Goal: Communication & Community: Share content

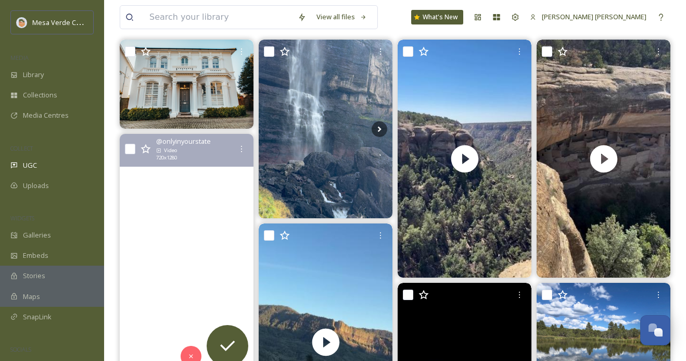
scroll to position [205, 0]
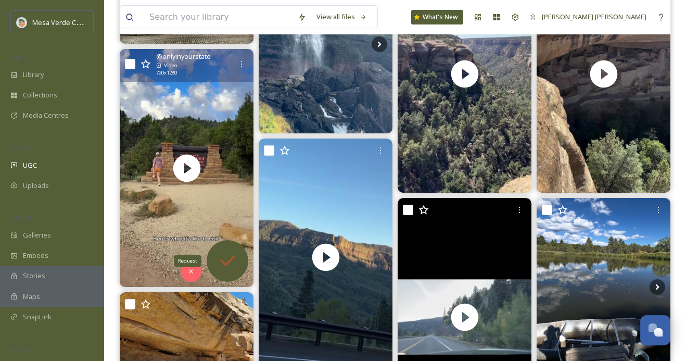
click at [222, 256] on icon at bounding box center [227, 260] width 21 height 21
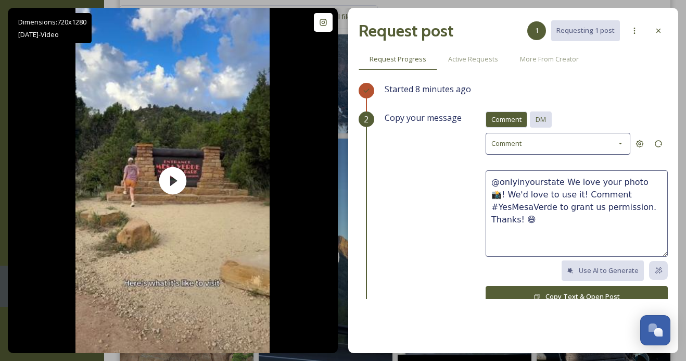
click at [546, 118] on span "DM" at bounding box center [540, 119] width 10 height 10
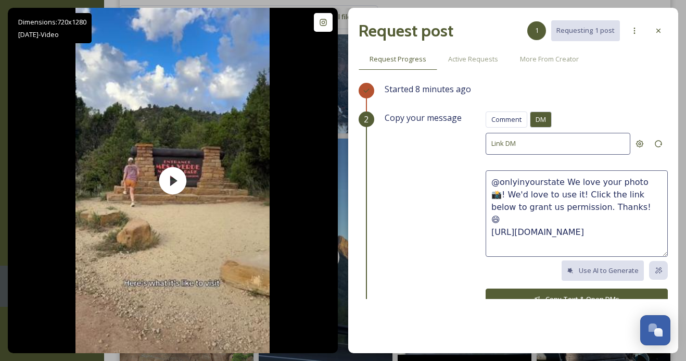
drag, startPoint x: 611, startPoint y: 206, endPoint x: 560, endPoint y: 181, distance: 57.2
click at [560, 181] on textarea "@onlyinyourstate We love your photo 📸! We'd love to use it! Click the link belo…" at bounding box center [576, 213] width 182 height 86
paste textarea "This video is super cool! We'd love to share it on our socials, with credit to …"
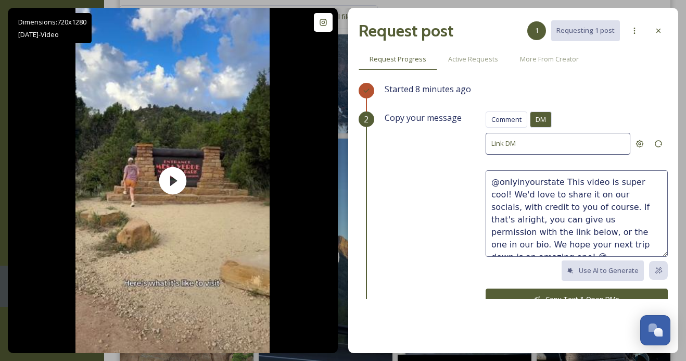
click at [509, 245] on textarea "@onlyinyourstate This video is super cool! We'd love to share it on our socials…" at bounding box center [576, 213] width 182 height 86
type textarea "@onlyinyourstate This video is super cool! We'd love to share it on our socials…"
click at [519, 292] on button "Copy Text & Open DMs" at bounding box center [576, 298] width 182 height 21
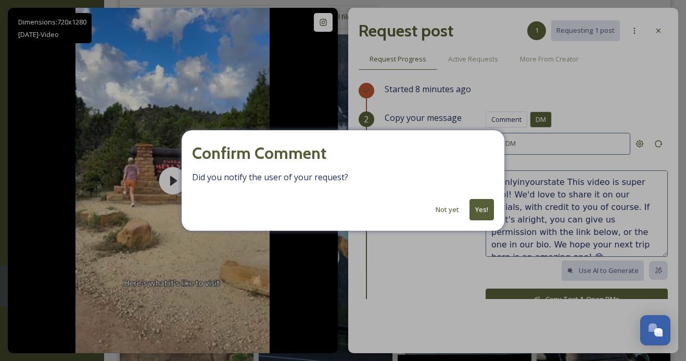
click at [482, 205] on button "Yes!" at bounding box center [481, 209] width 24 height 21
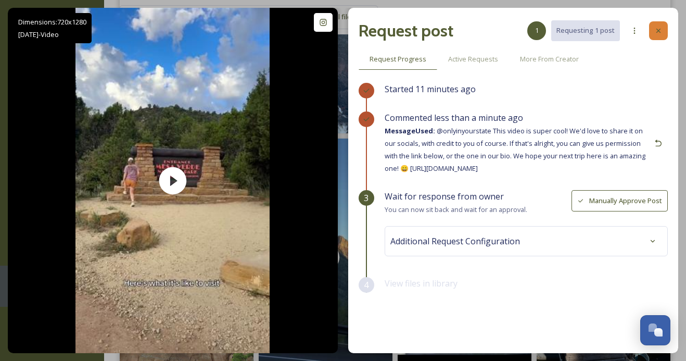
click at [658, 30] on icon at bounding box center [658, 31] width 4 height 4
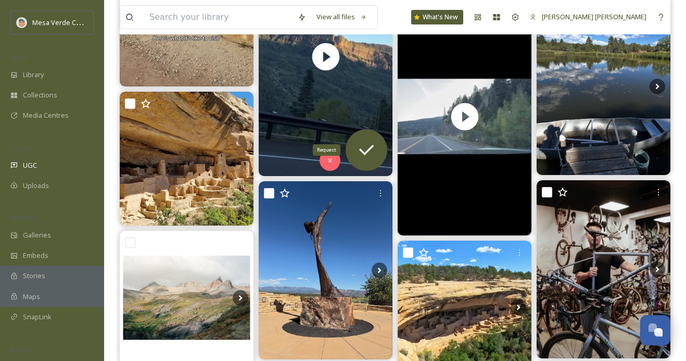
scroll to position [406, 0]
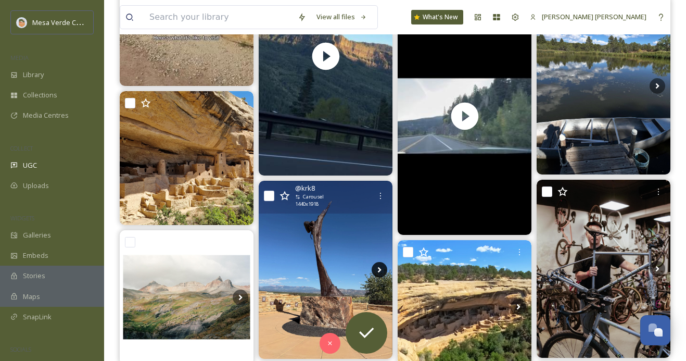
click at [378, 265] on icon at bounding box center [379, 270] width 16 height 16
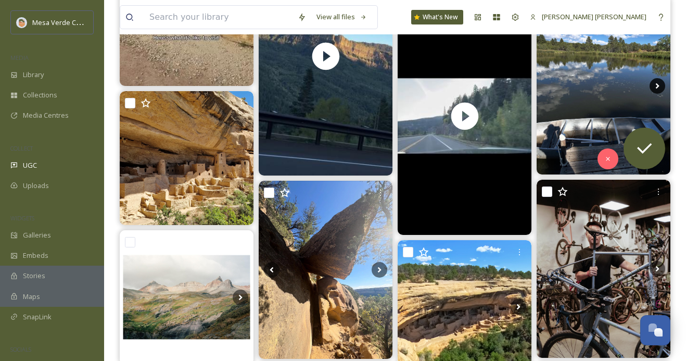
click at [651, 85] on icon at bounding box center [657, 86] width 16 height 16
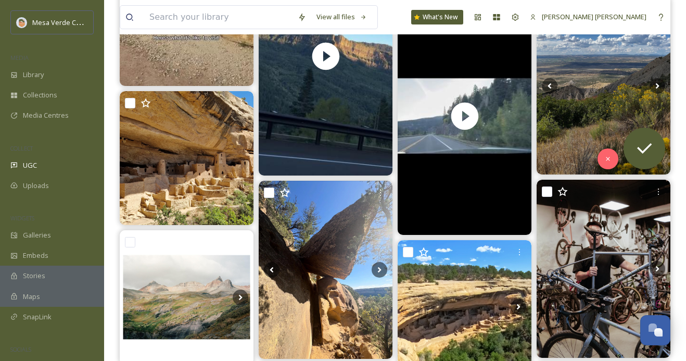
click at [597, 110] on img at bounding box center [603, 85] width 134 height 177
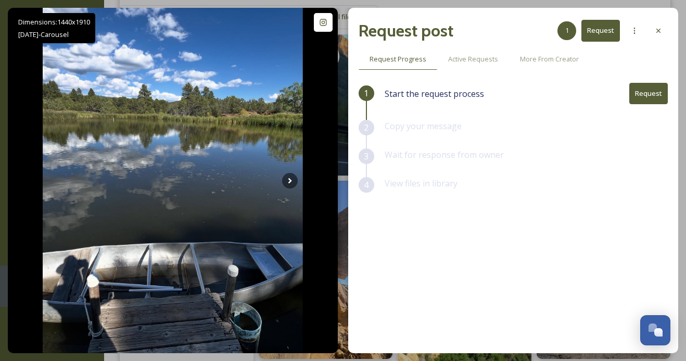
click at [655, 96] on button "Request" at bounding box center [648, 93] width 38 height 21
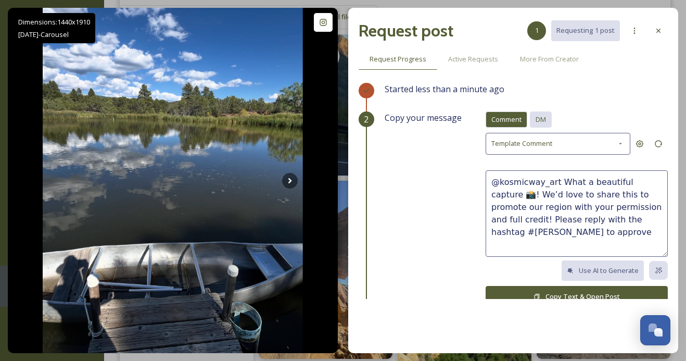
click at [545, 116] on span "DM" at bounding box center [540, 119] width 10 height 10
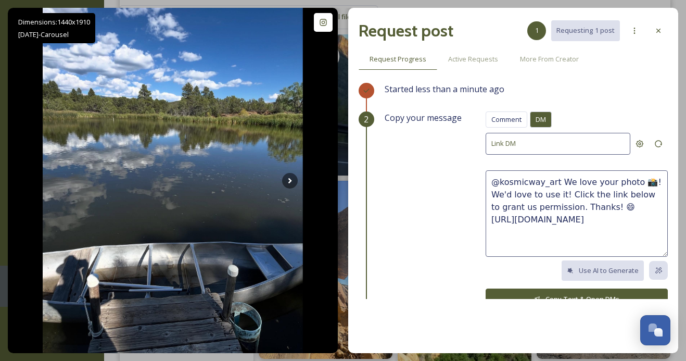
drag, startPoint x: 611, startPoint y: 205, endPoint x: 559, endPoint y: 181, distance: 57.5
click at [559, 181] on textarea "@kosmicway_art We love your photo 📸! We'd love to use it! Click the link below …" at bounding box center [576, 213] width 182 height 86
paste textarea "ow, These photos are great, we hope y’all had a fun trip! 🤩 We'd love to share …"
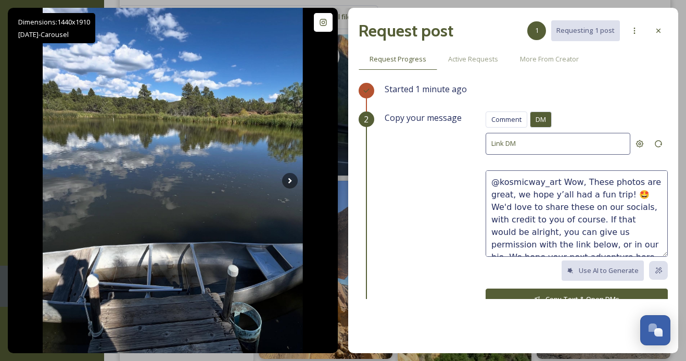
scroll to position [6, 0]
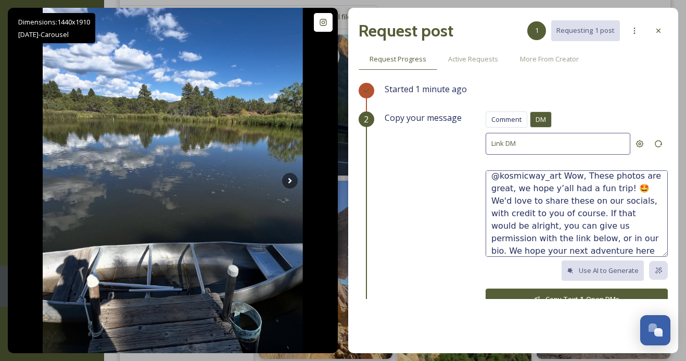
click at [562, 189] on textarea "@kosmicway_art Wow, These photos are great, we hope y’all had a fun trip! 🤩 We'…" at bounding box center [576, 213] width 182 height 86
click at [582, 174] on textarea "@kosmicway_art Wow, These photos are great, we hope you had a fun trip! 🤩 We'd …" at bounding box center [576, 213] width 182 height 86
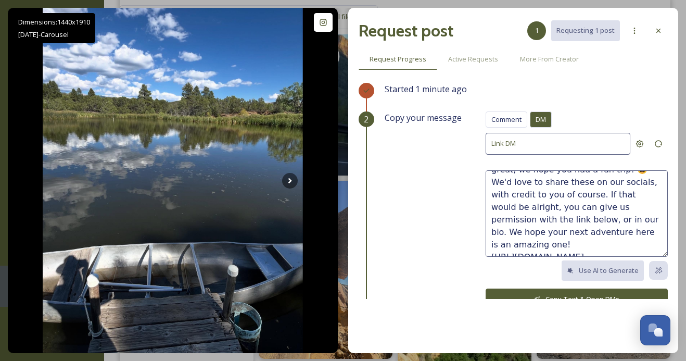
type textarea "@kosmicway_art Wow, these photos are great, we hope you had a fun trip! 🤩 We'd …"
click at [586, 292] on button "Copy Text & Open DMs" at bounding box center [576, 298] width 182 height 21
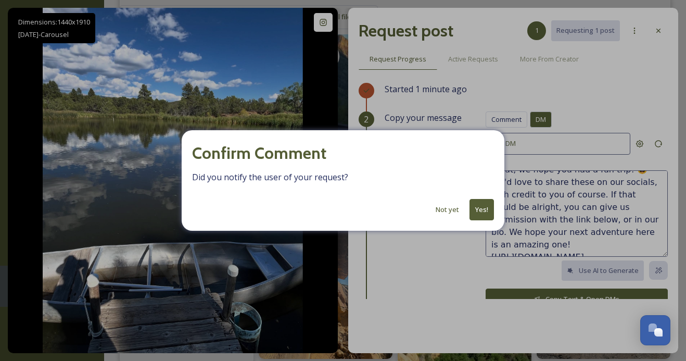
click at [487, 205] on button "Yes!" at bounding box center [481, 209] width 24 height 21
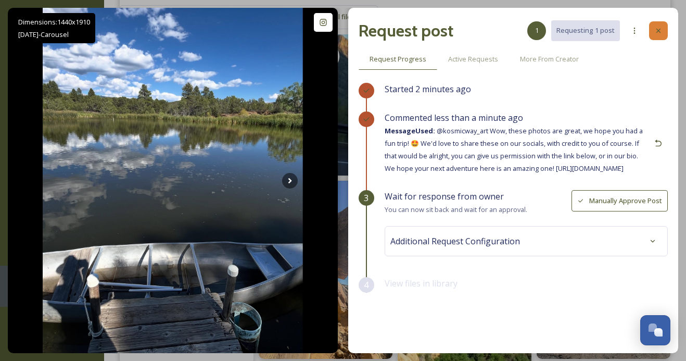
click at [657, 29] on icon at bounding box center [658, 31] width 4 height 4
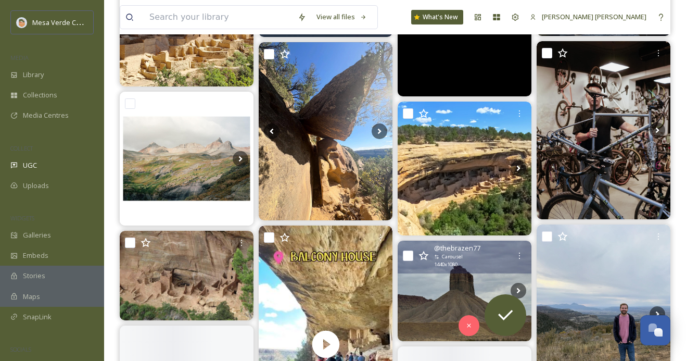
scroll to position [545, 0]
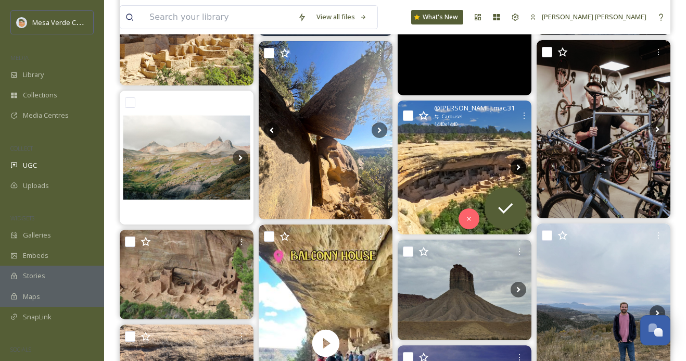
click at [518, 165] on icon at bounding box center [519, 167] width 4 height 6
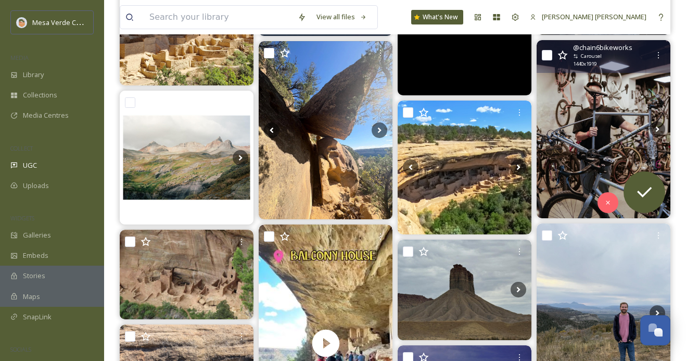
click at [586, 171] on img at bounding box center [603, 129] width 134 height 178
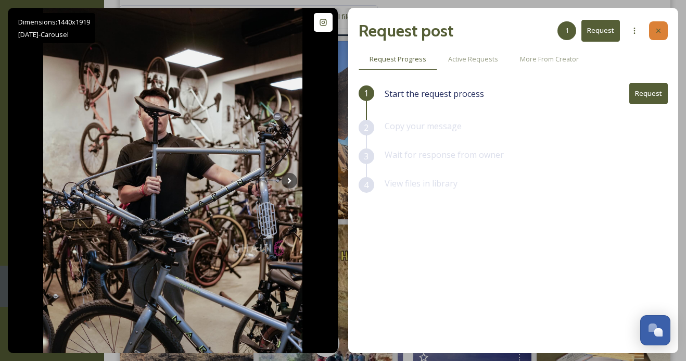
click at [660, 32] on icon at bounding box center [658, 31] width 8 height 8
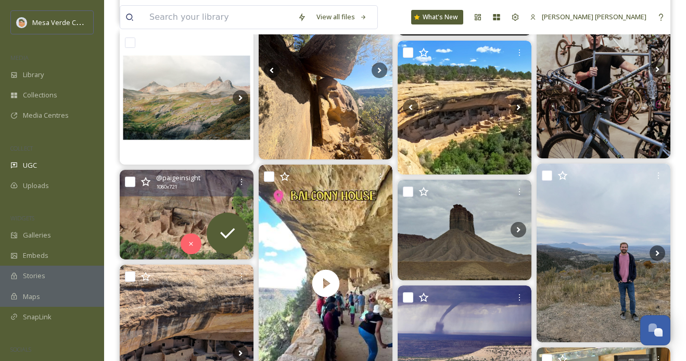
scroll to position [658, 0]
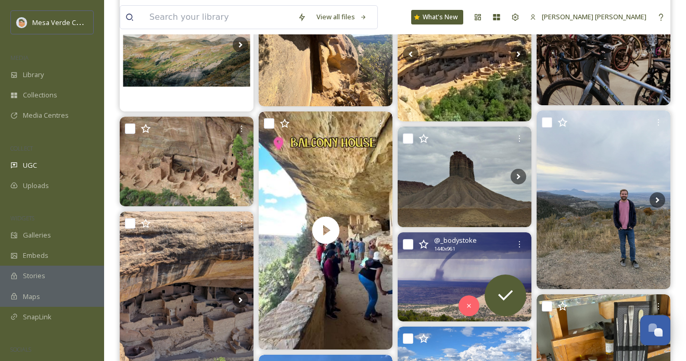
click at [442, 279] on img at bounding box center [464, 276] width 134 height 89
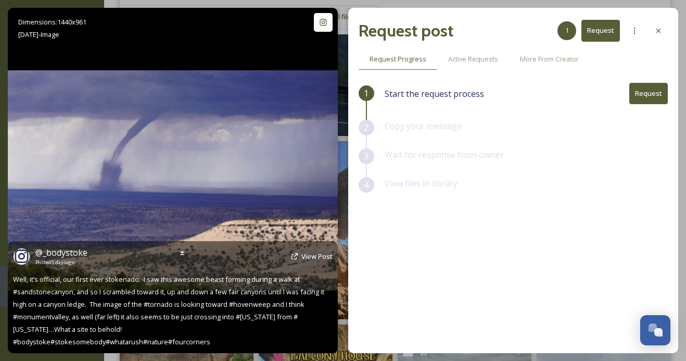
scroll to position [423, 0]
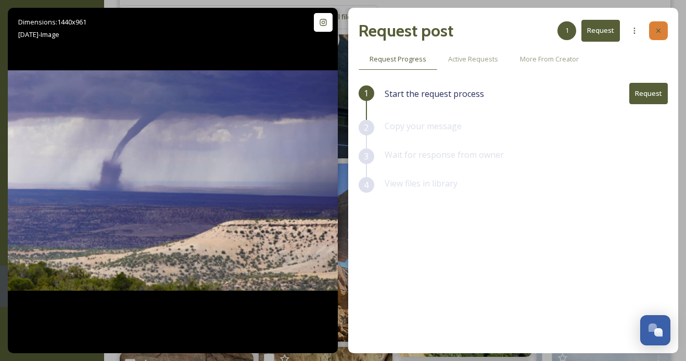
click at [654, 32] on icon at bounding box center [658, 31] width 8 height 8
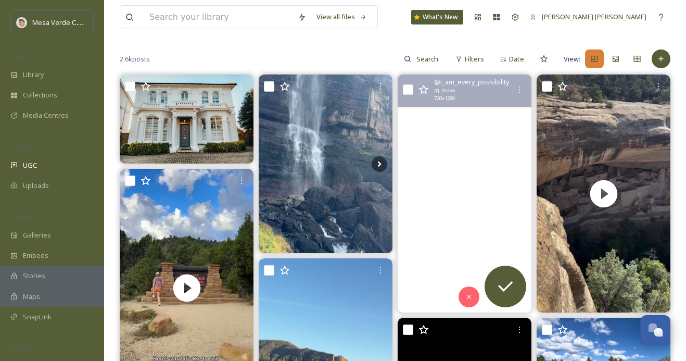
scroll to position [72, 0]
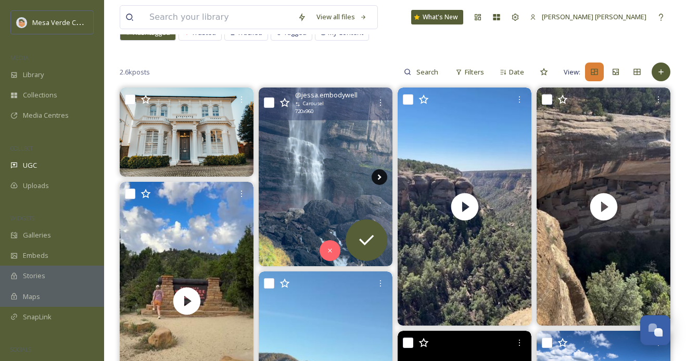
click at [379, 177] on icon at bounding box center [380, 177] width 4 height 6
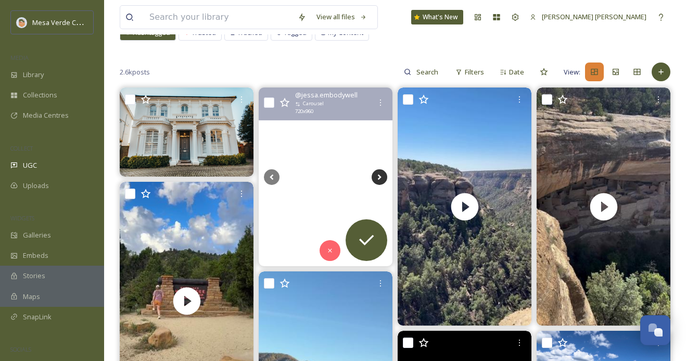
click at [379, 177] on icon at bounding box center [380, 177] width 4 height 6
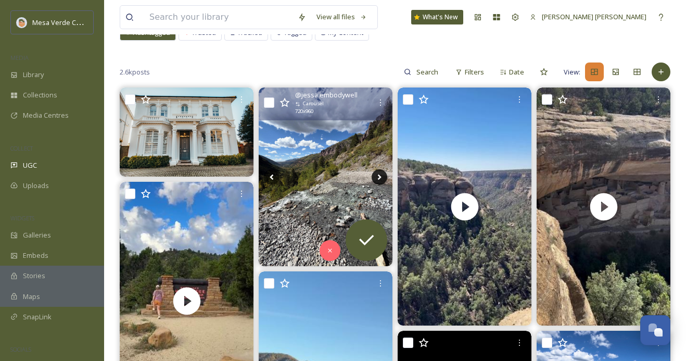
click at [379, 177] on icon at bounding box center [380, 177] width 4 height 6
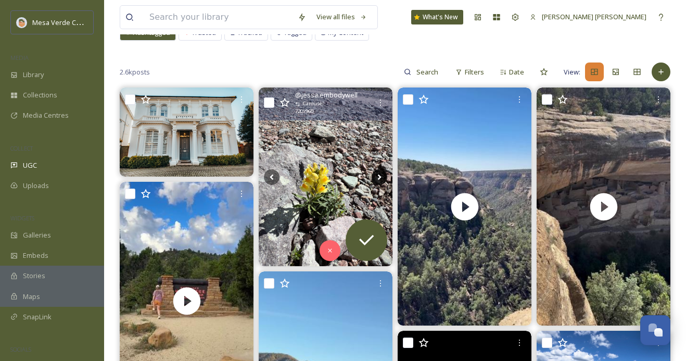
click at [379, 176] on icon at bounding box center [379, 177] width 16 height 16
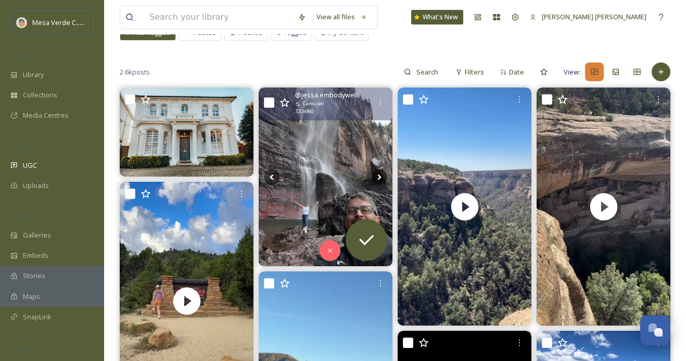
click at [317, 216] on img at bounding box center [326, 176] width 134 height 178
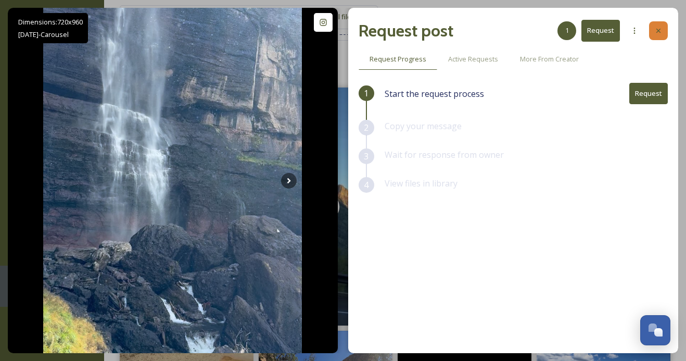
click at [660, 34] on icon at bounding box center [658, 31] width 8 height 8
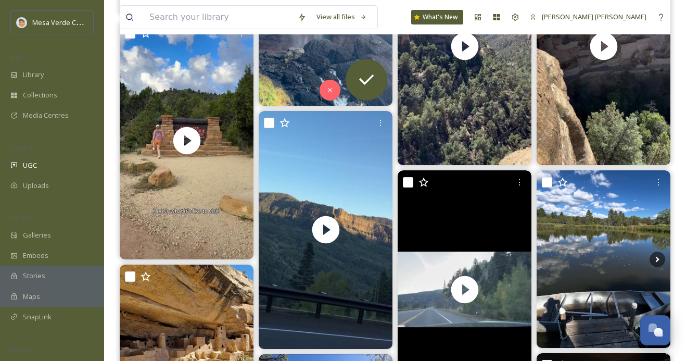
scroll to position [233, 0]
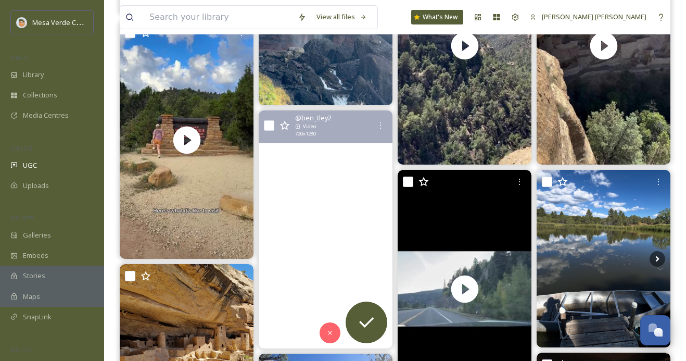
click at [359, 196] on video "Capture the Milky Way and satellites in space with my time lapse. At the end li…" at bounding box center [326, 229] width 134 height 238
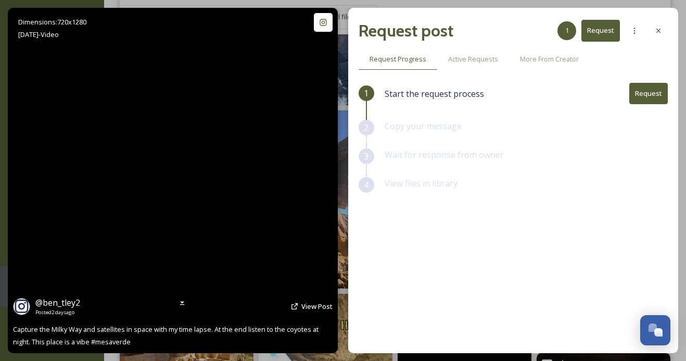
click at [174, 252] on video "Capture the Milky Way and satellites in space with my time lapse. At the end li…" at bounding box center [172, 180] width 194 height 345
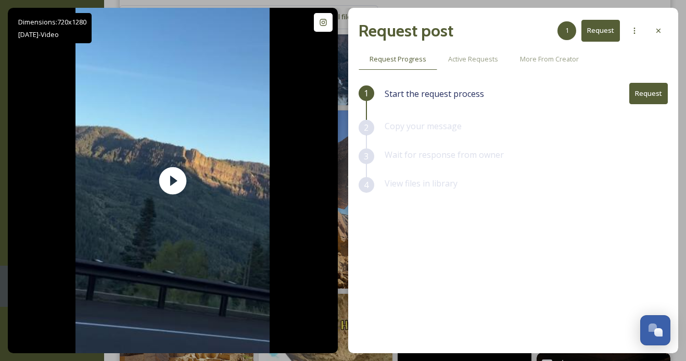
click at [640, 95] on button "Request" at bounding box center [648, 93] width 38 height 21
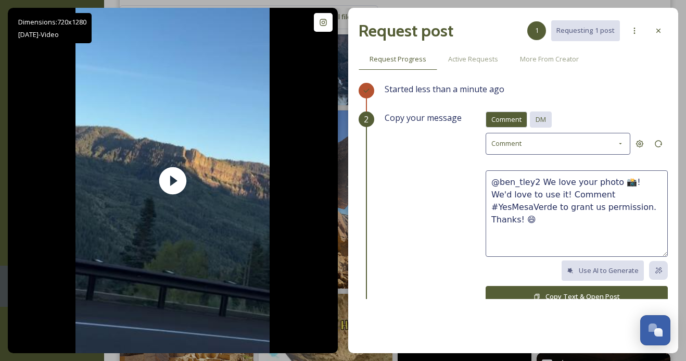
click at [544, 121] on span "DM" at bounding box center [540, 119] width 10 height 10
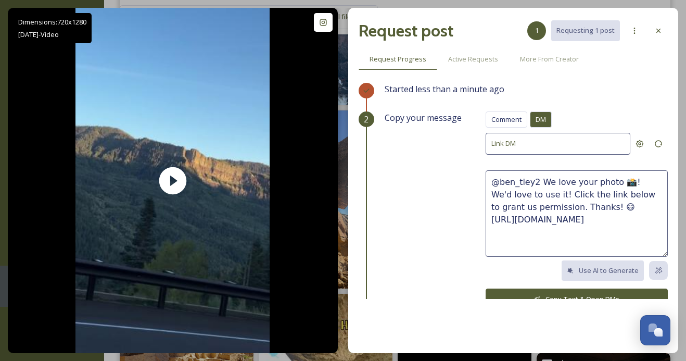
drag, startPoint x: 582, startPoint y: 202, endPoint x: 540, endPoint y: 179, distance: 47.5
click at [540, 179] on textarea "@ben_tley2 We love your photo 📸! We'd love to use it! Click the link below to g…" at bounding box center [576, 213] width 182 height 86
paste textarea "This video is super cool! We'd love to share it on our socials, with credit to …"
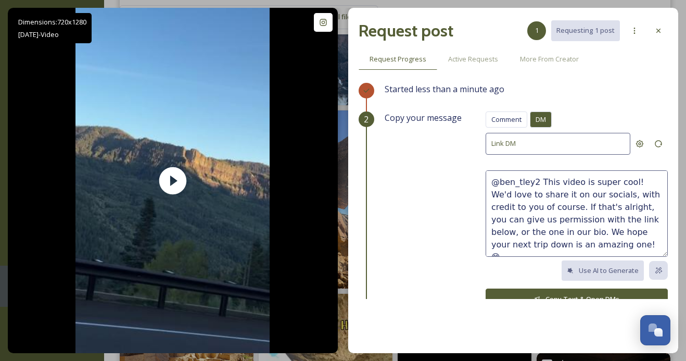
click at [627, 181] on textarea "@ben_tley2 This video is super cool! We'd love to share it on our socials, with…" at bounding box center [576, 213] width 182 height 86
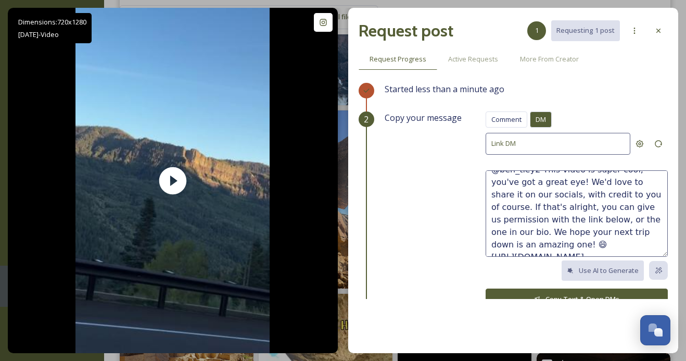
click at [563, 232] on textarea "@ben_tley2 This video is super cool, you've got a great eye! We'd love to share…" at bounding box center [576, 213] width 182 height 86
type textarea "@ben_tley2 This video is super cool, you've got a great eye! We'd love to share…"
click at [569, 295] on button "Copy Text & Open DMs" at bounding box center [576, 298] width 182 height 21
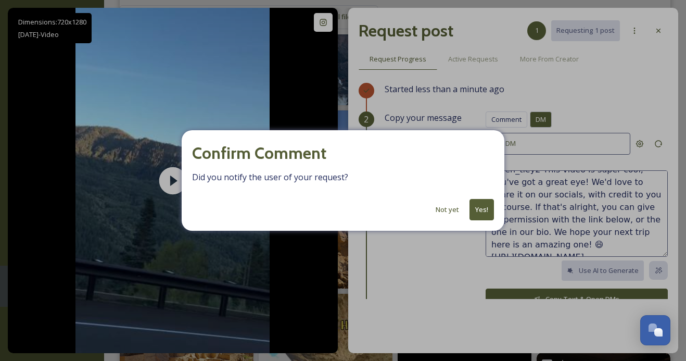
click at [445, 208] on button "Not yet" at bounding box center [447, 209] width 34 height 20
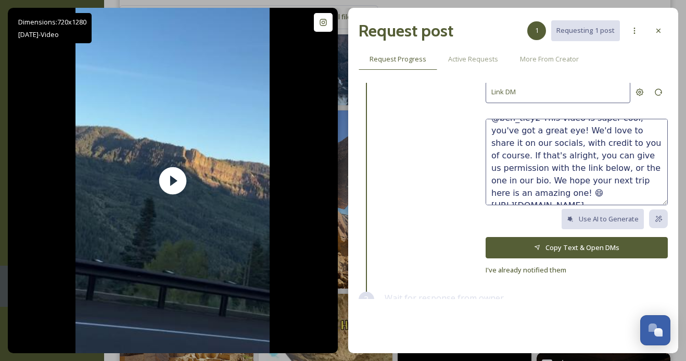
scroll to position [98, 0]
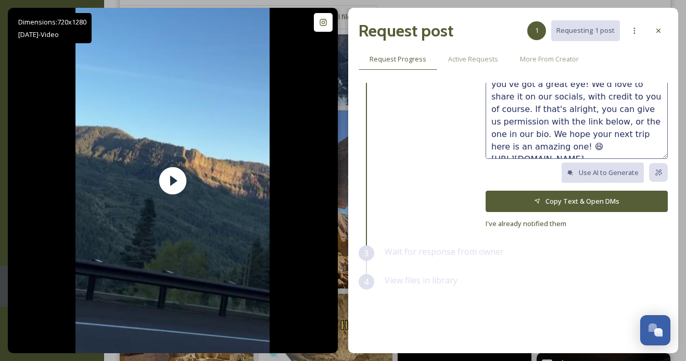
click at [543, 201] on button "Copy Text & Open DMs" at bounding box center [576, 200] width 182 height 21
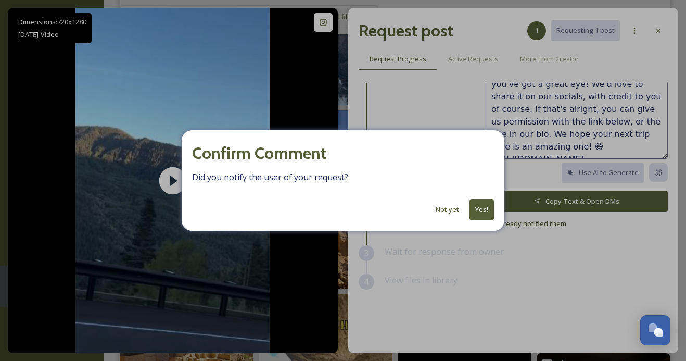
click at [480, 210] on button "Yes!" at bounding box center [481, 209] width 24 height 21
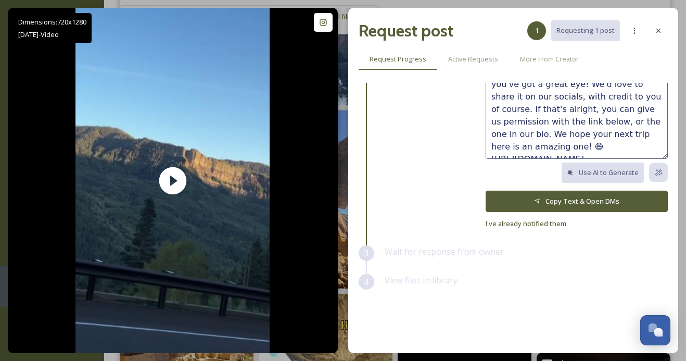
scroll to position [5, 0]
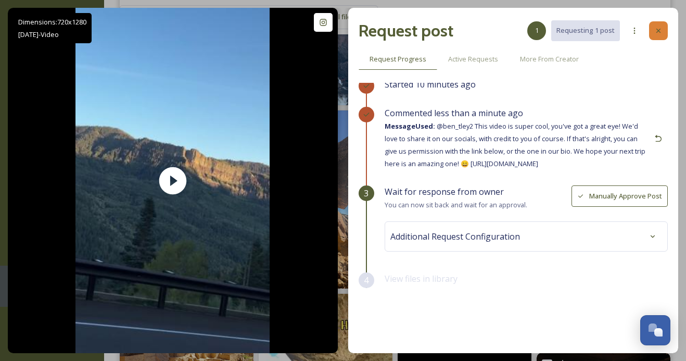
click at [656, 36] on div at bounding box center [658, 30] width 19 height 19
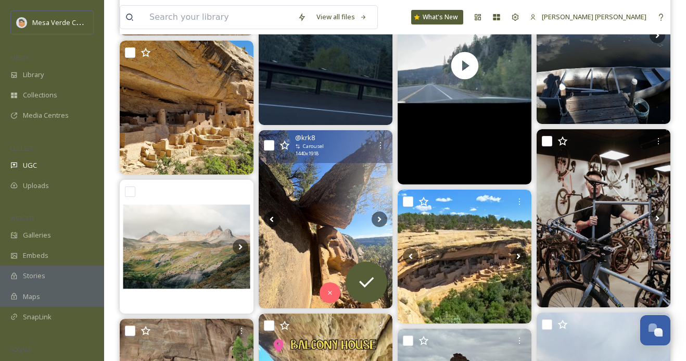
scroll to position [466, 0]
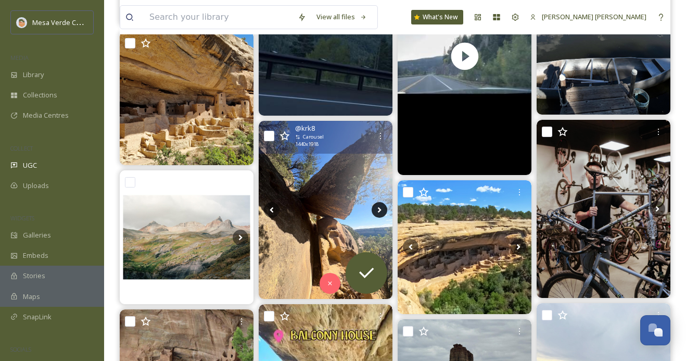
click at [383, 206] on icon at bounding box center [379, 210] width 16 height 16
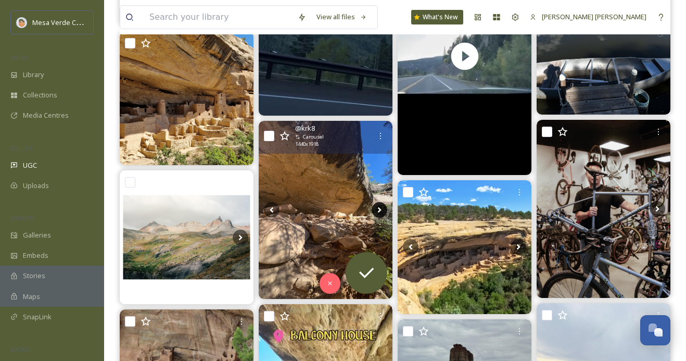
click at [383, 206] on icon at bounding box center [379, 210] width 16 height 16
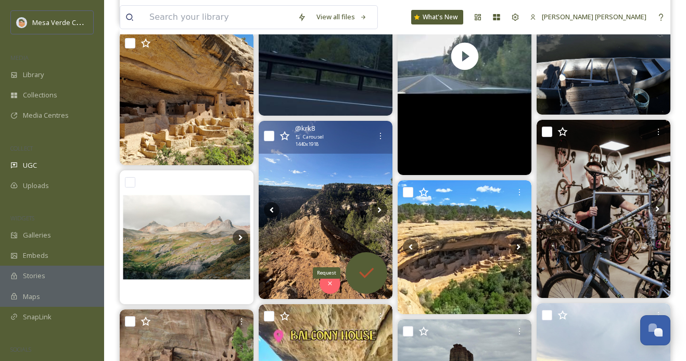
click at [369, 274] on icon at bounding box center [366, 272] width 21 height 21
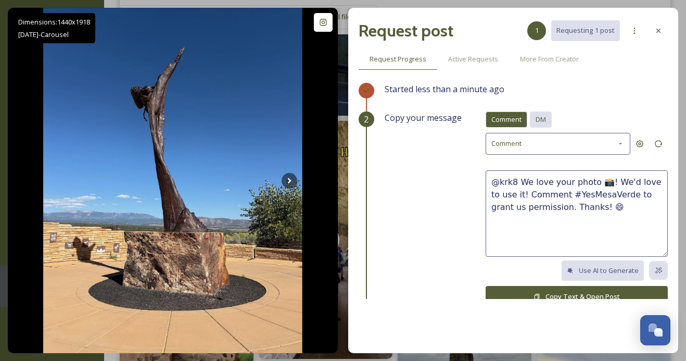
click at [545, 121] on span "DM" at bounding box center [540, 119] width 10 height 10
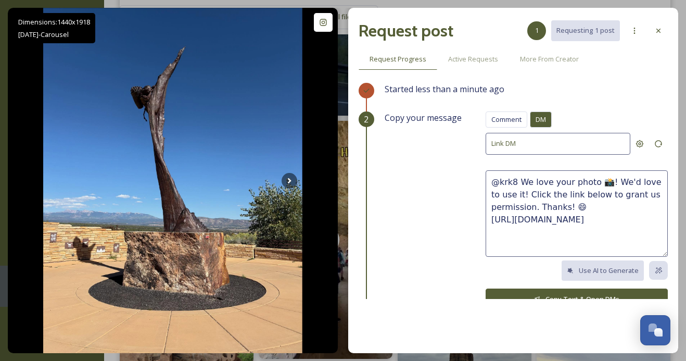
drag, startPoint x: 578, startPoint y: 204, endPoint x: 520, endPoint y: 183, distance: 62.0
click at [520, 183] on textarea "@krk8 We love your photo 📸! We'd love to use it! Click the link below to grant …" at bounding box center [576, 213] width 182 height 86
paste textarea "ow, these photos are great, we hope y’all had a fun trip! 🤩 We'd love to share …"
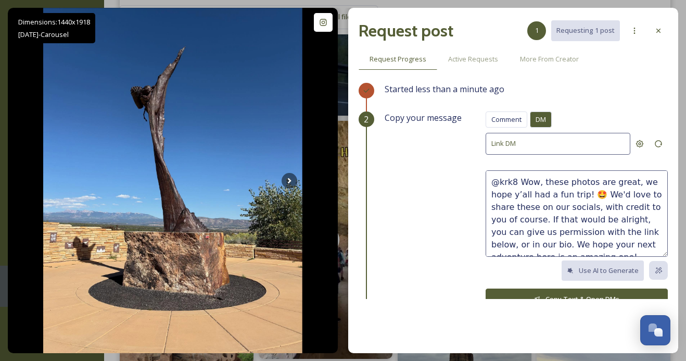
scroll to position [6, 0]
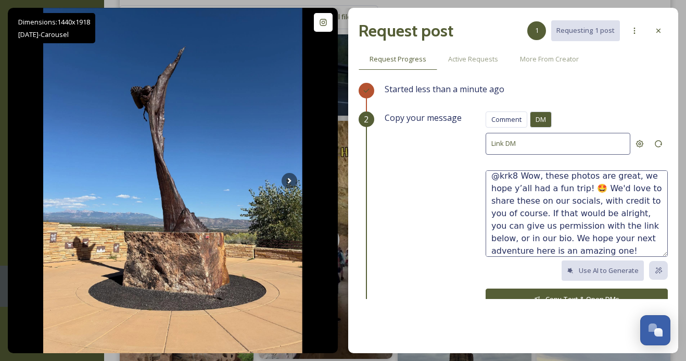
type textarea "@krk8 Wow, these photos are great, we hope y’all had a fun trip! 🤩 We'd love to…"
click at [547, 293] on button "Copy Text & Open DMs" at bounding box center [576, 298] width 182 height 21
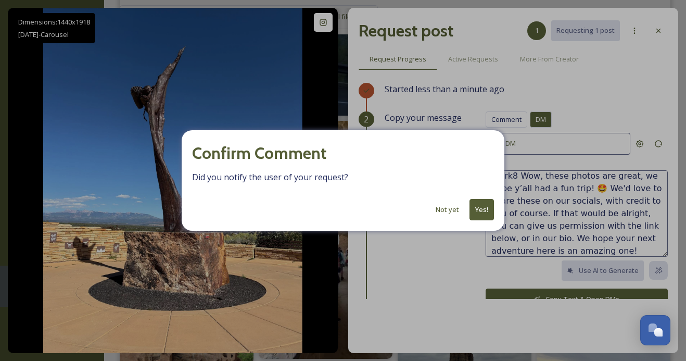
click at [481, 201] on button "Yes!" at bounding box center [481, 209] width 24 height 21
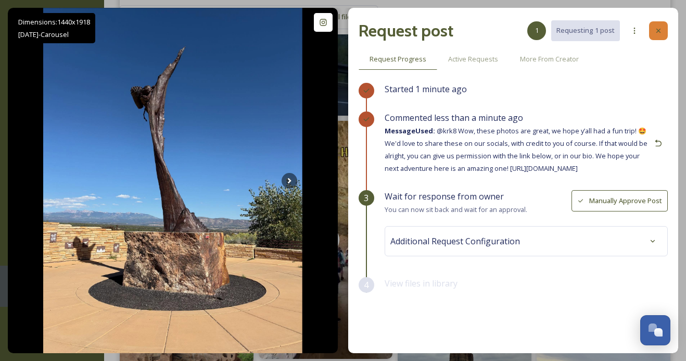
click at [654, 37] on div at bounding box center [658, 30] width 19 height 19
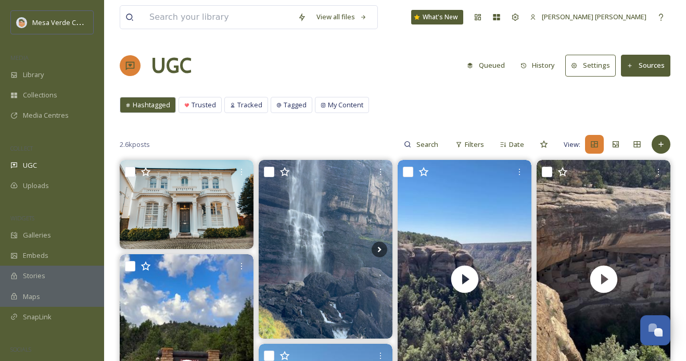
click at [543, 60] on button "History" at bounding box center [537, 65] width 45 height 20
